Goal: Find specific page/section: Find specific page/section

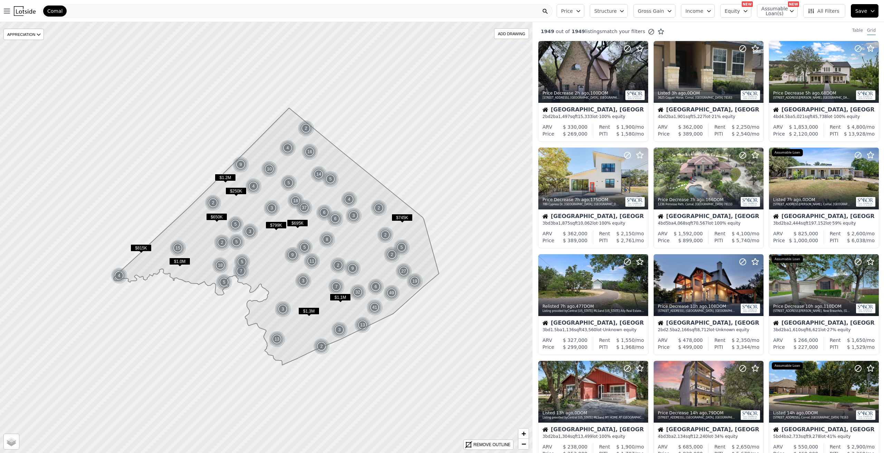
click at [115, 9] on div "Comal" at bounding box center [296, 11] width 511 height 14
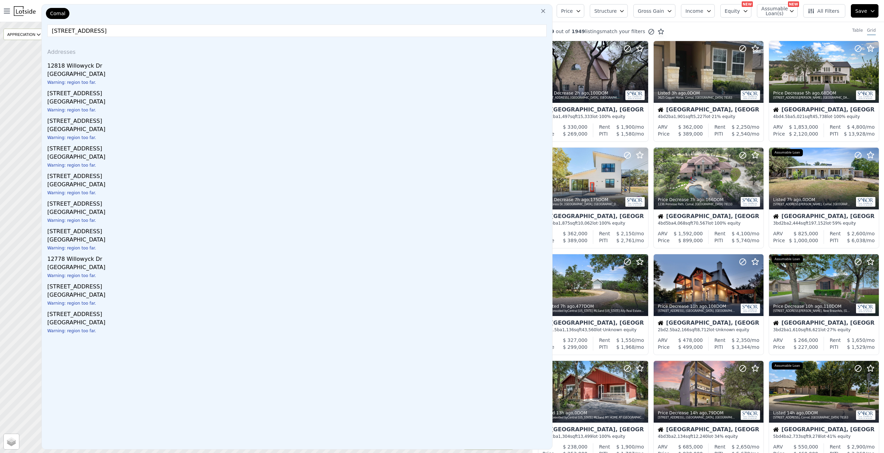
click at [182, 31] on input "[STREET_ADDRESS]" at bounding box center [296, 31] width 499 height 12
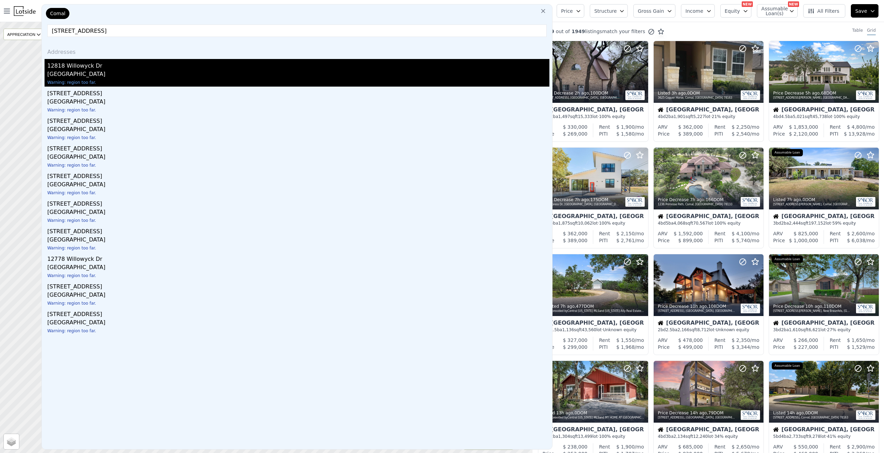
type input "[STREET_ADDRESS]"
click at [136, 72] on div "[GEOGRAPHIC_DATA]" at bounding box center [298, 75] width 502 height 10
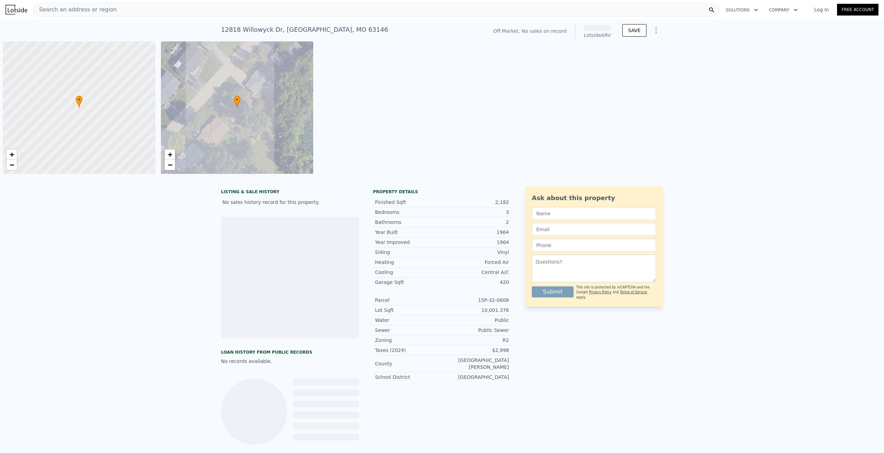
scroll to position [0, 3]
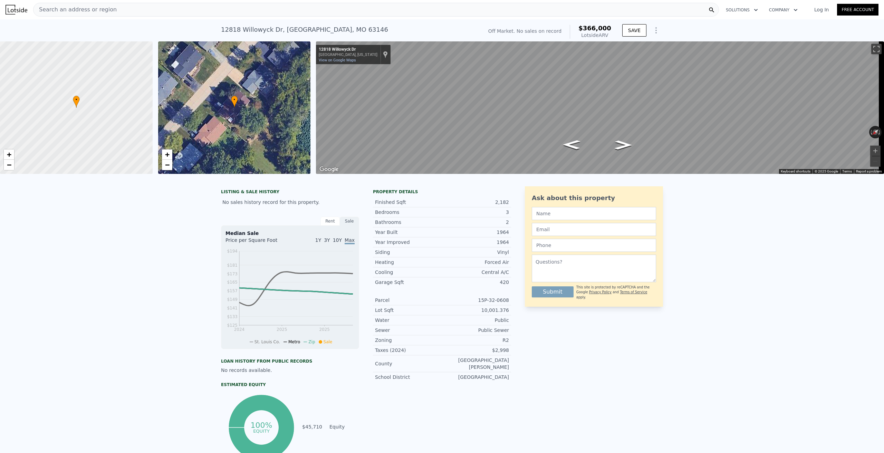
click at [275, 121] on div "• + −" at bounding box center [234, 107] width 153 height 133
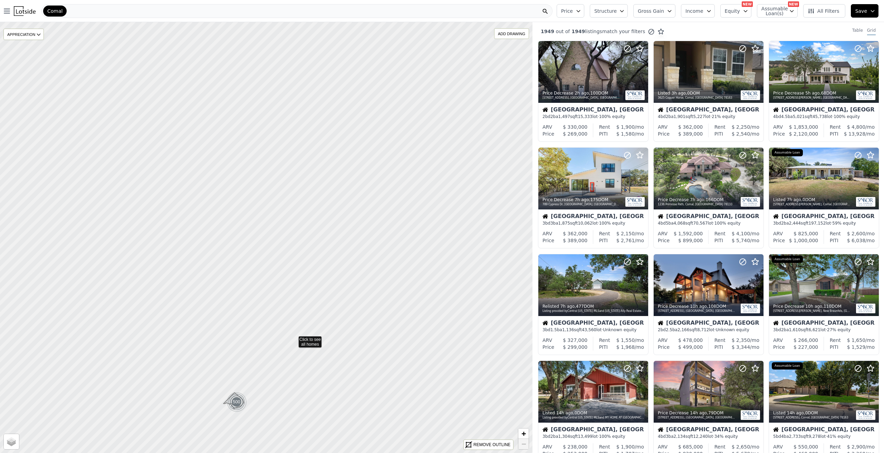
drag, startPoint x: 335, startPoint y: 170, endPoint x: 286, endPoint y: 370, distance: 205.6
click at [286, 370] on icon at bounding box center [225, 400] width 641 height 519
drag, startPoint x: 312, startPoint y: 185, endPoint x: 236, endPoint y: 340, distance: 173.0
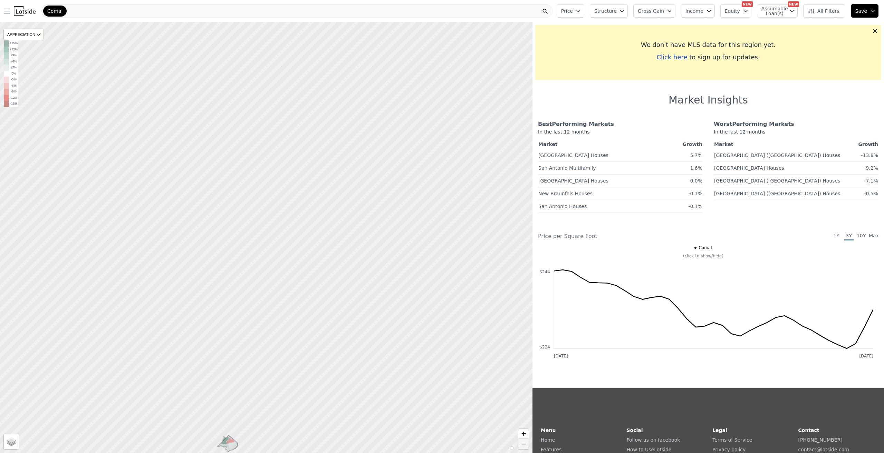
drag, startPoint x: 395, startPoint y: 320, endPoint x: 360, endPoint y: 444, distance: 129.1
click at [360, 444] on div at bounding box center [266, 237] width 638 height 517
click at [60, 10] on span "Comal" at bounding box center [54, 11] width 15 height 7
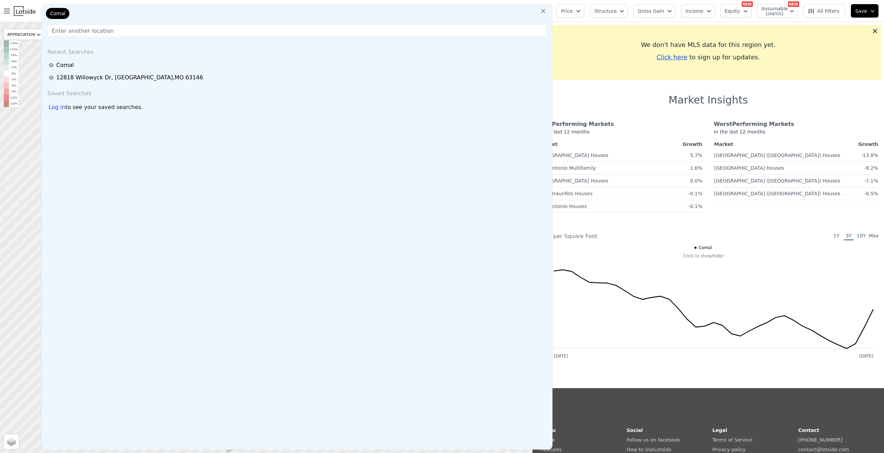
click at [546, 11] on icon at bounding box center [542, 11] width 7 height 7
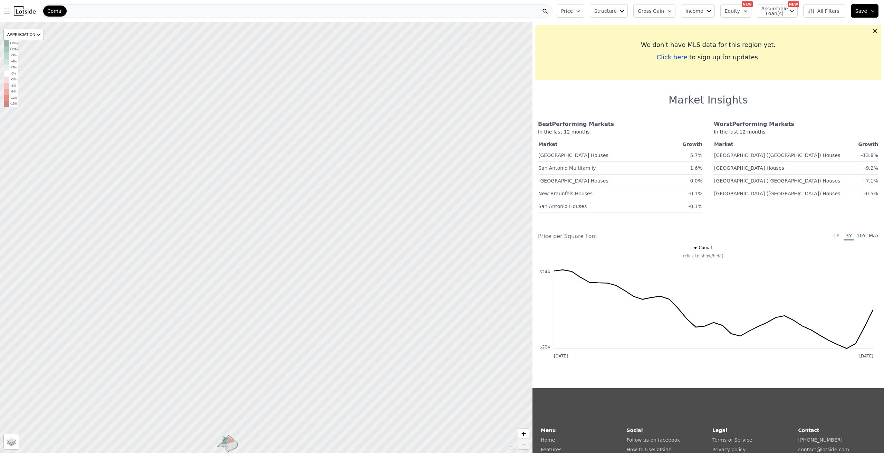
click at [549, 11] on div at bounding box center [545, 10] width 14 height 13
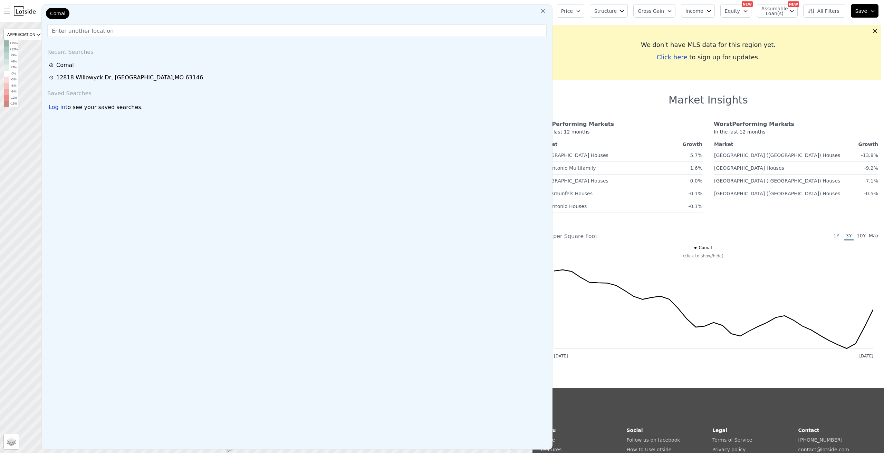
click at [546, 11] on icon at bounding box center [542, 11] width 7 height 7
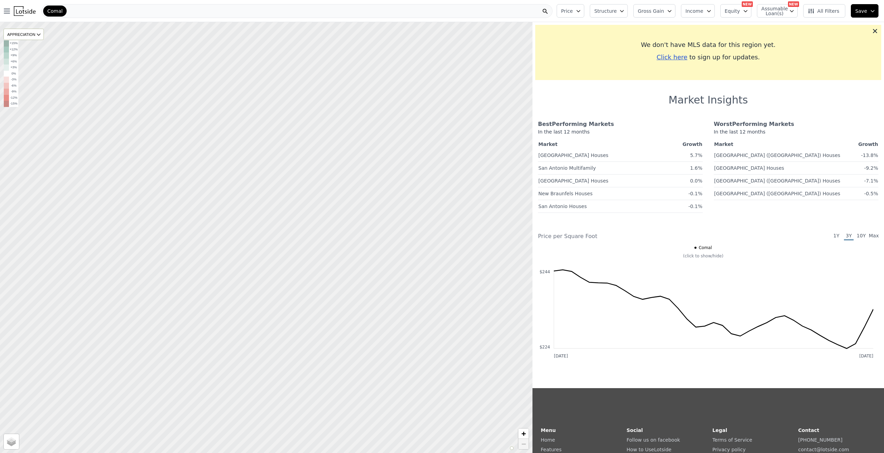
drag, startPoint x: 313, startPoint y: 198, endPoint x: 198, endPoint y: 271, distance: 135.9
click at [198, 272] on div at bounding box center [263, 238] width 638 height 517
click at [358, 197] on div at bounding box center [266, 237] width 638 height 517
click at [413, 203] on div at bounding box center [266, 237] width 638 height 517
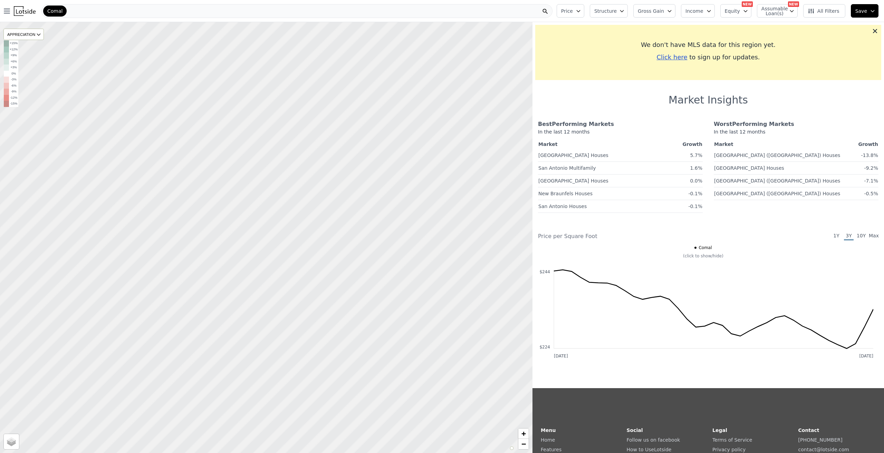
click at [413, 204] on div at bounding box center [266, 237] width 638 height 517
click at [405, 201] on div at bounding box center [266, 237] width 638 height 517
click at [871, 31] on icon at bounding box center [874, 31] width 7 height 7
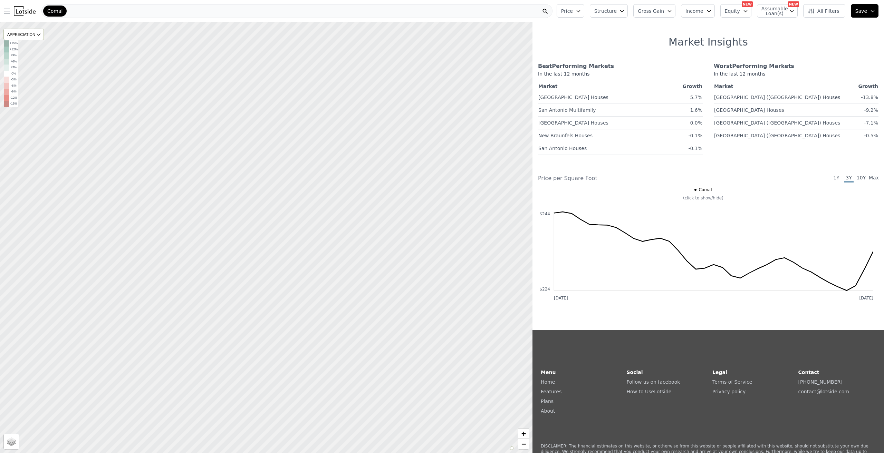
click at [831, 12] on span "All Filters" at bounding box center [823, 11] width 32 height 7
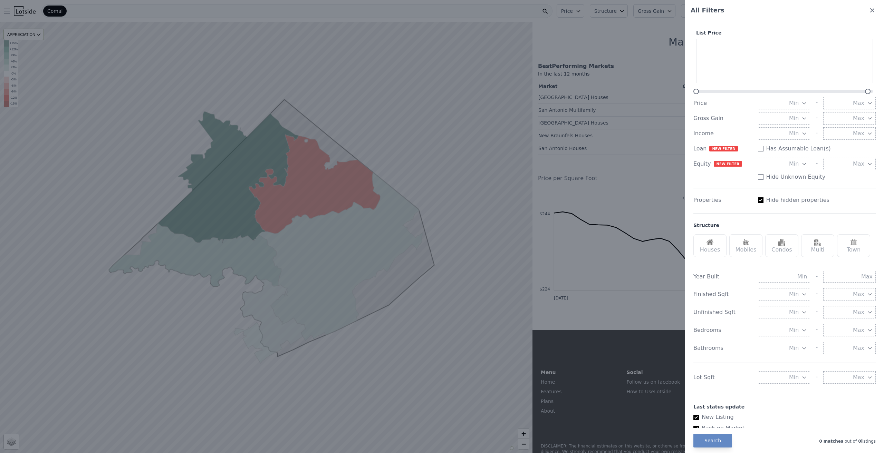
drag, startPoint x: 866, startPoint y: 10, endPoint x: 848, endPoint y: 3, distance: 19.4
click at [868, 10] on icon at bounding box center [871, 10] width 7 height 7
